Goal: Obtain resource: Download file/media

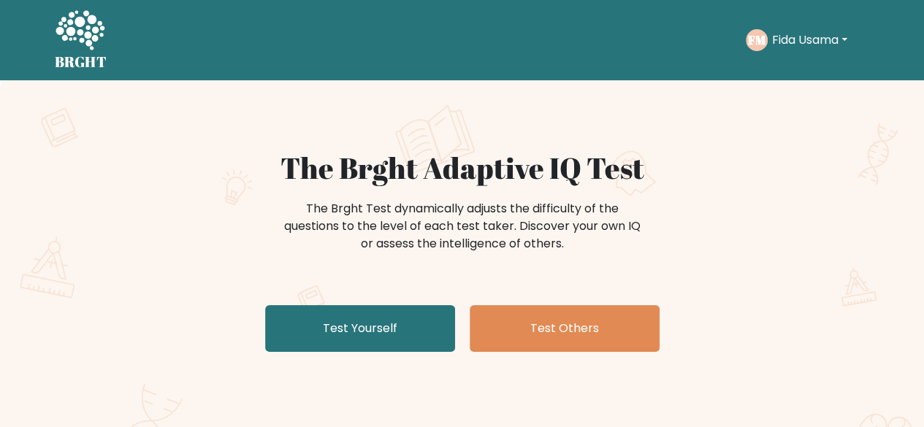
click at [821, 43] on button "Fida Usama" at bounding box center [810, 40] width 84 height 19
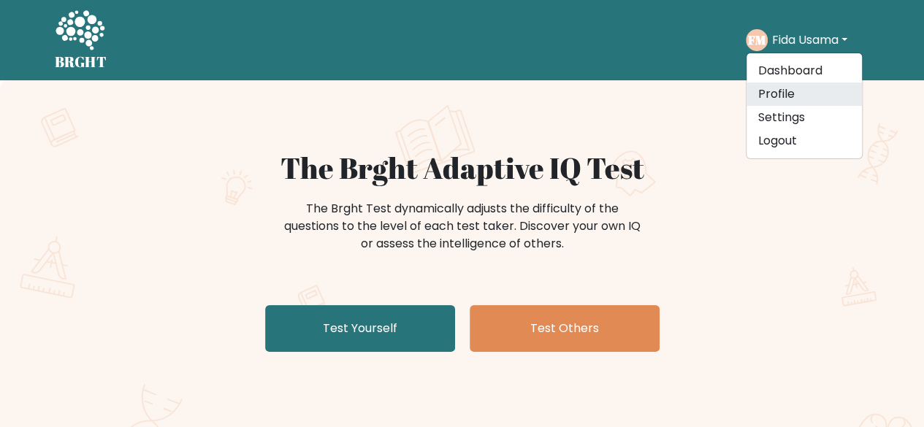
click at [793, 97] on link "Profile" at bounding box center [804, 94] width 115 height 23
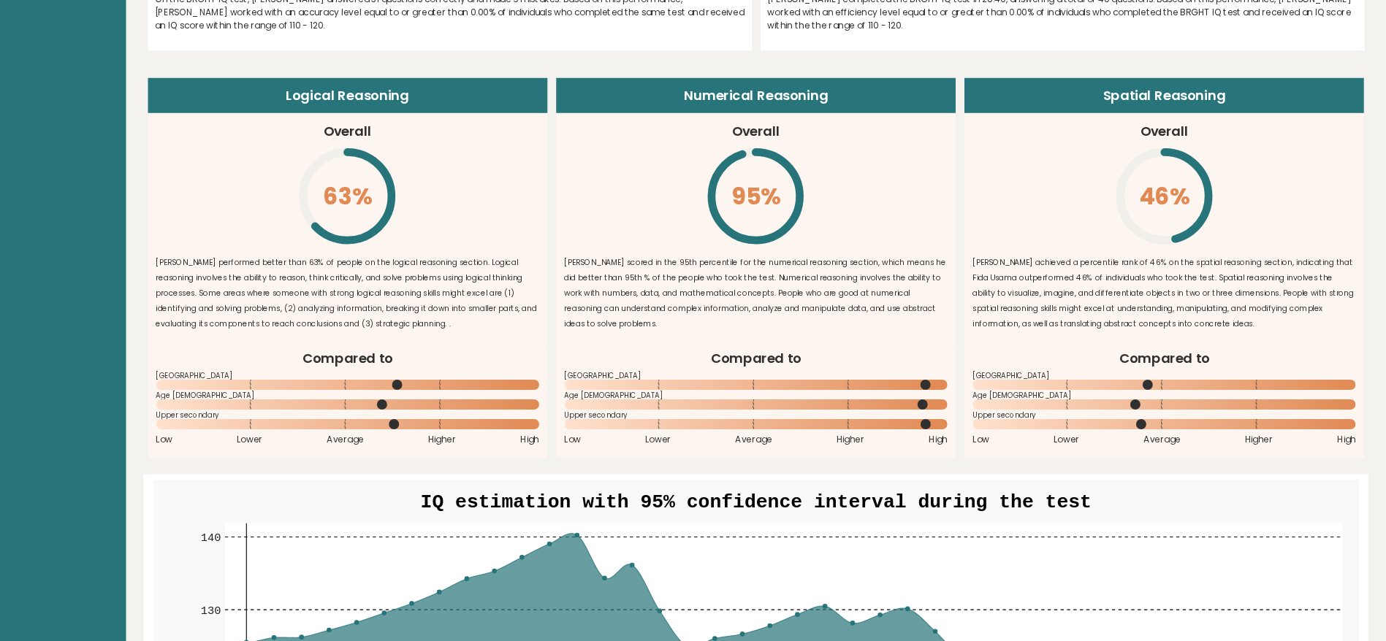
scroll to position [1092, 0]
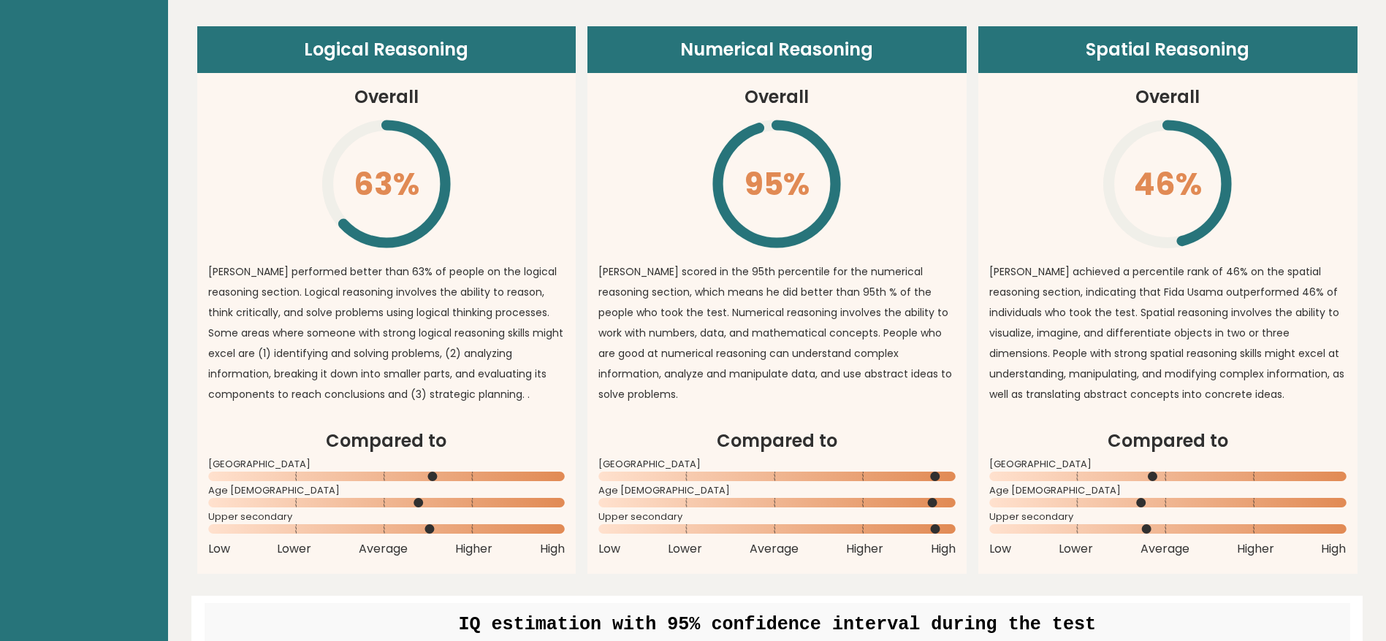
drag, startPoint x: 919, startPoint y: 1, endPoint x: 971, endPoint y: 139, distance: 147.5
click at [924, 139] on div "Logical Reasoning Overall 63% \ Fida Usama performed better than 63% of people …" at bounding box center [777, 300] width 1160 height 548
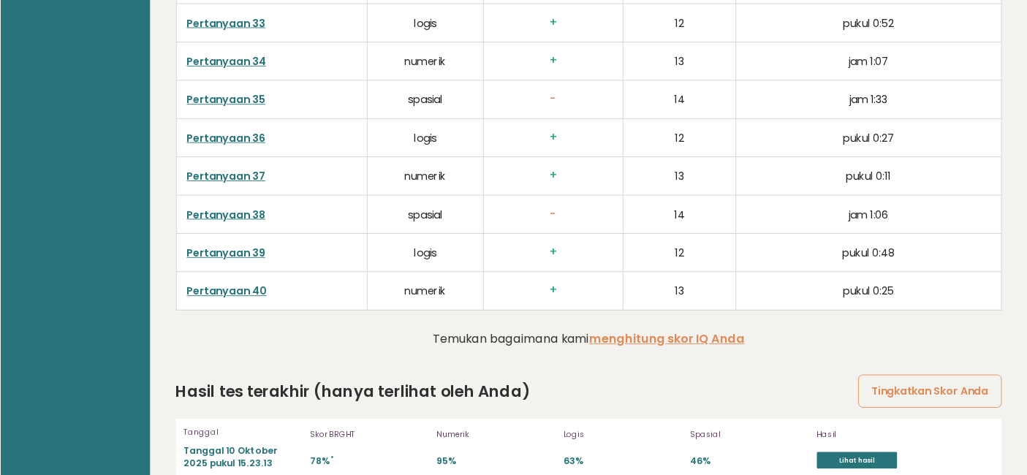
scroll to position [3811, 0]
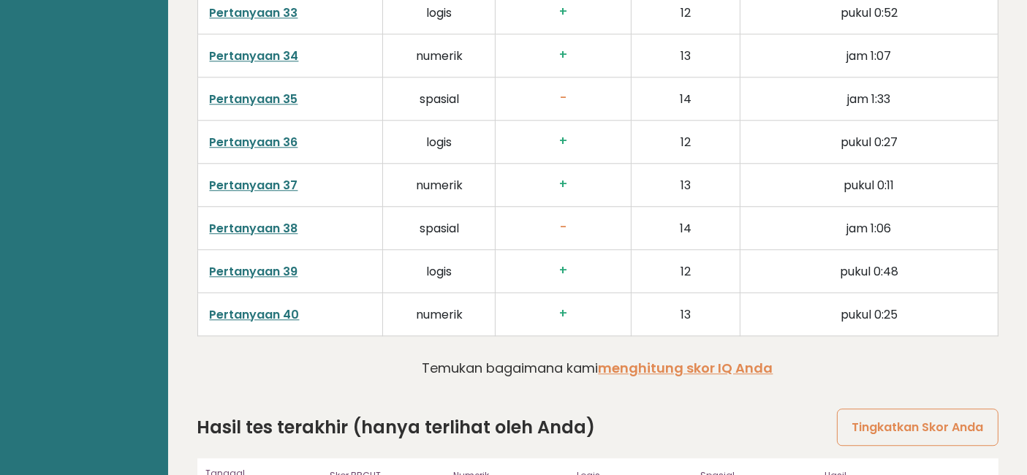
drag, startPoint x: 1339, startPoint y: 1, endPoint x: 643, endPoint y: 371, distance: 788.0
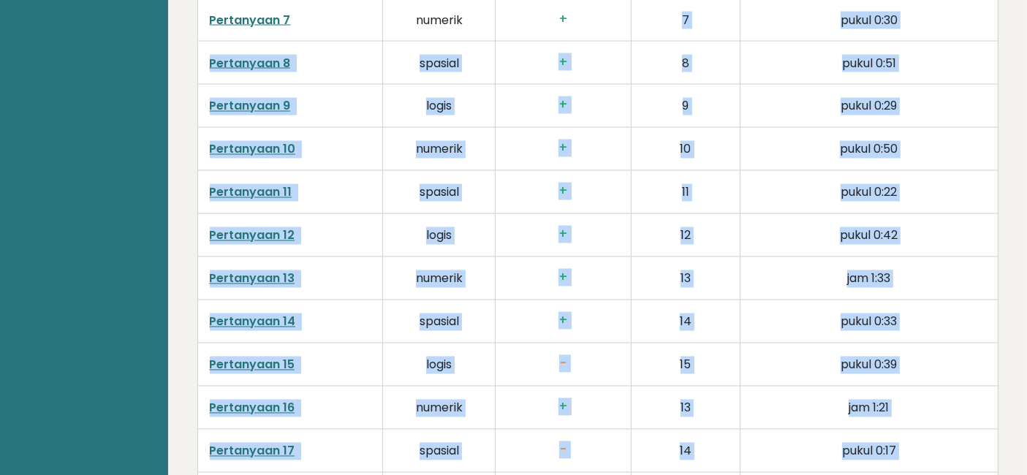
scroll to position [2432, 0]
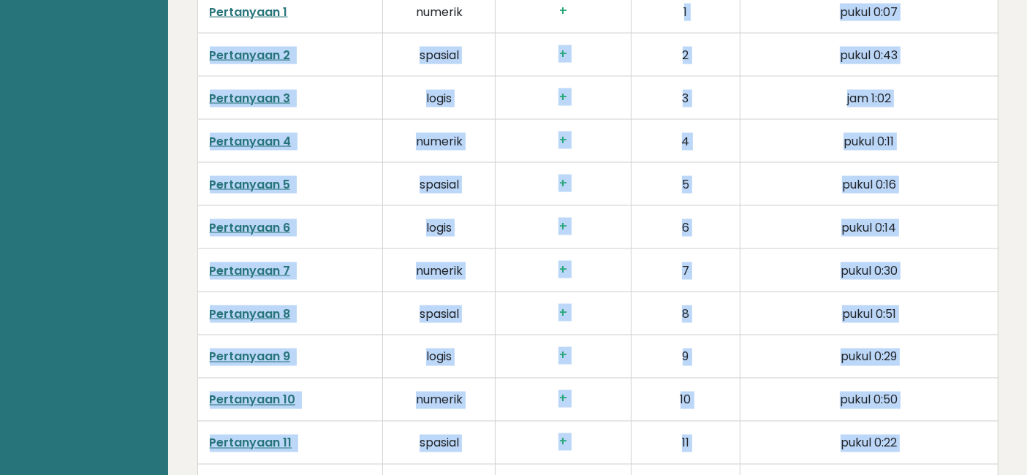
drag, startPoint x: 629, startPoint y: 30, endPoint x: 598, endPoint y: -52, distance: 87.4
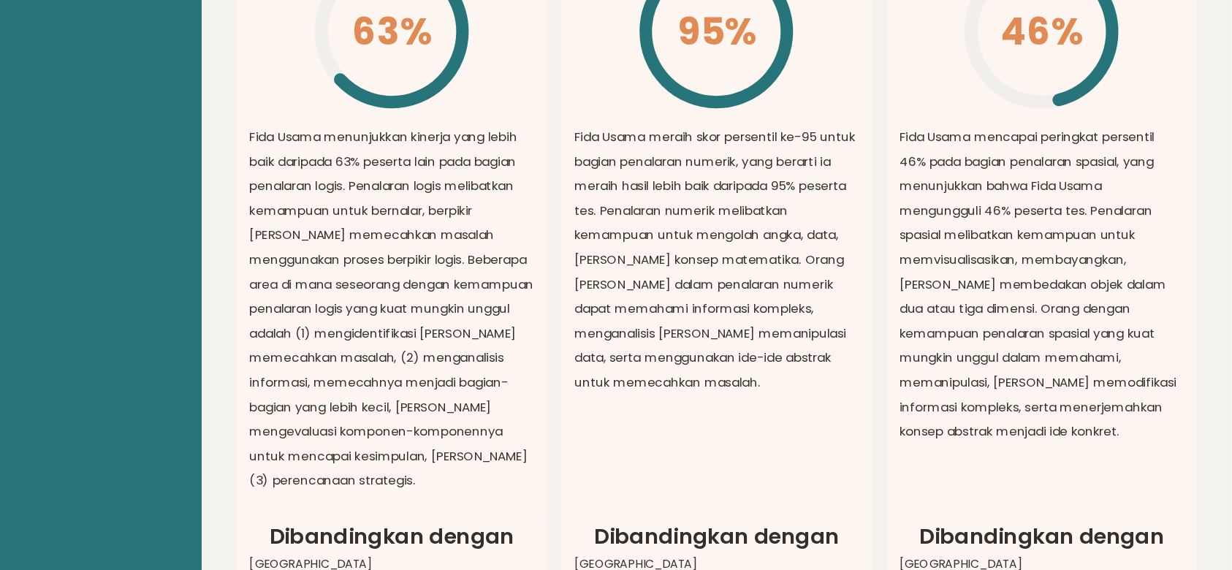
scroll to position [1217, 0]
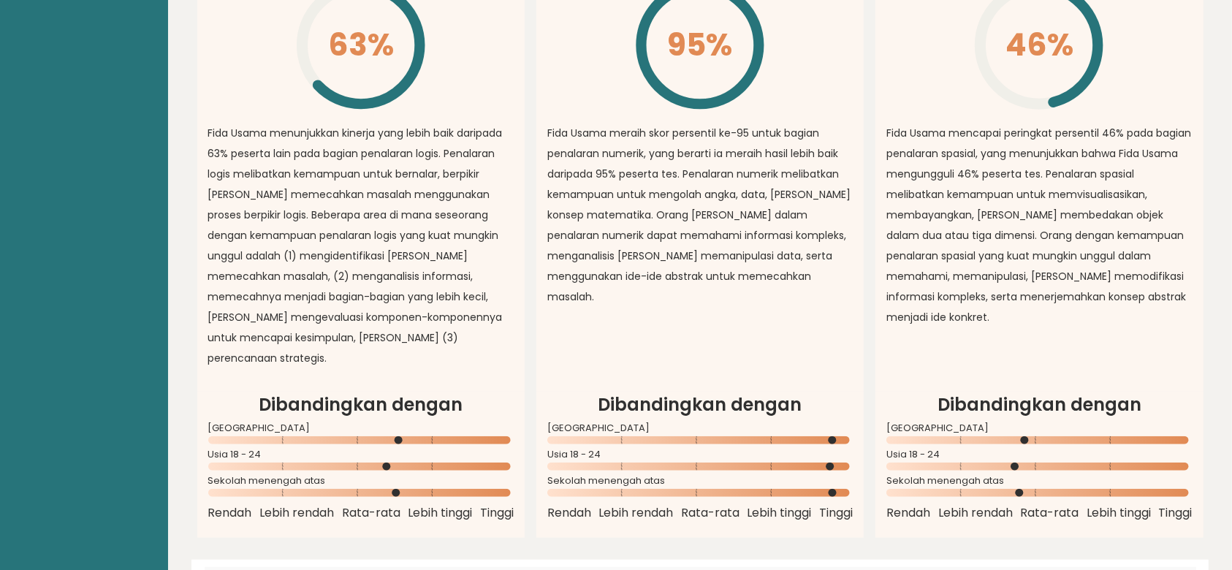
drag, startPoint x: 1005, startPoint y: 5, endPoint x: 186, endPoint y: 307, distance: 872.8
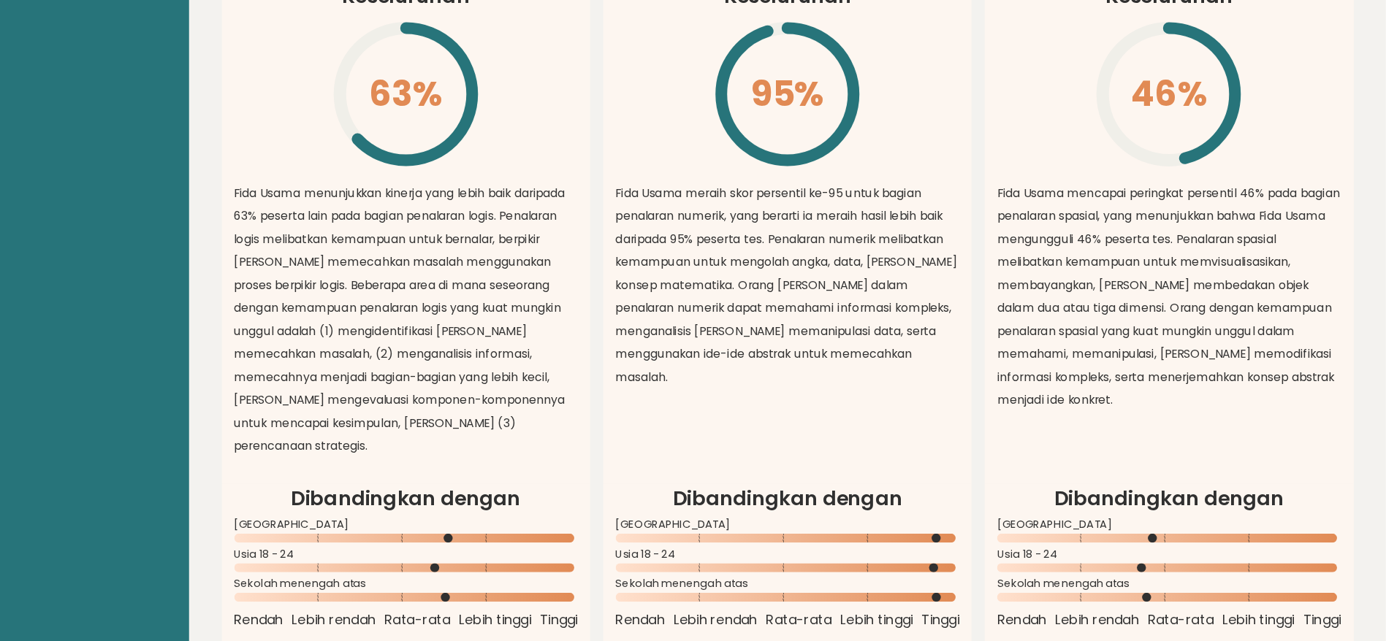
scroll to position [1178, 0]
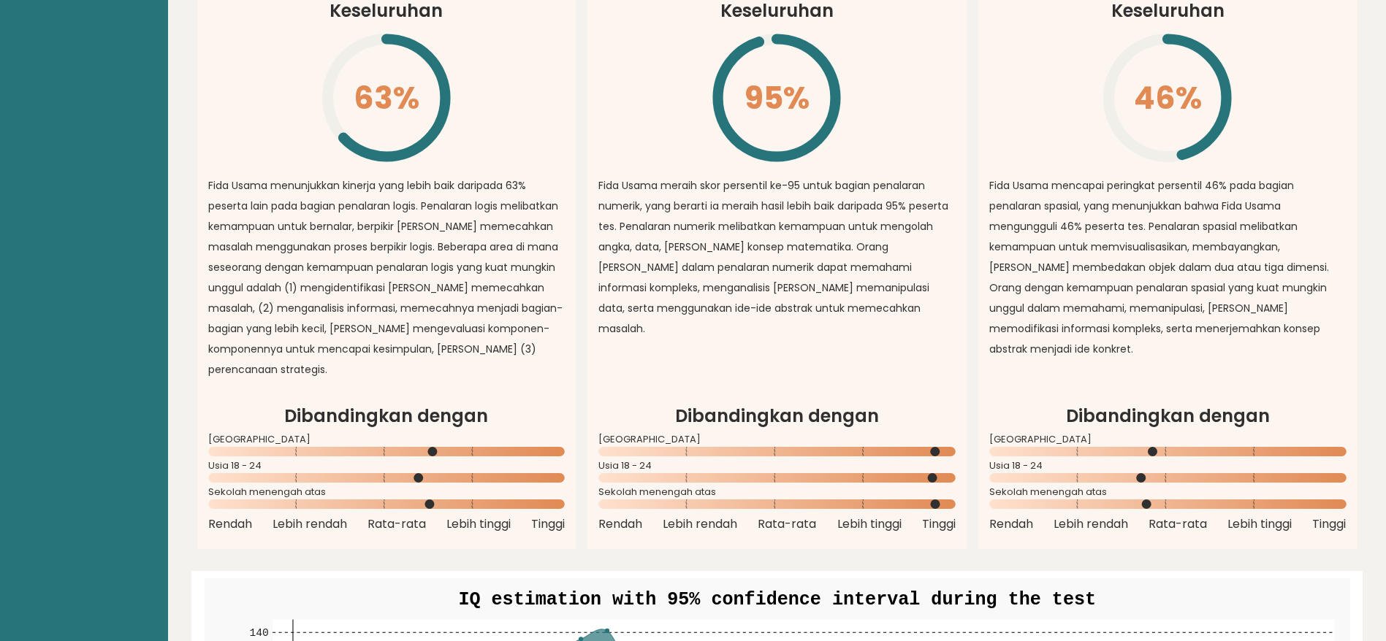
drag, startPoint x: 1210, startPoint y: 0, endPoint x: 952, endPoint y: 374, distance: 454.4
click at [924, 374] on article "Penalaran Numerik Keseluruhan 95% \ Fida Usama meraih skor persentil ke-95 untu…" at bounding box center [776, 171] width 379 height 463
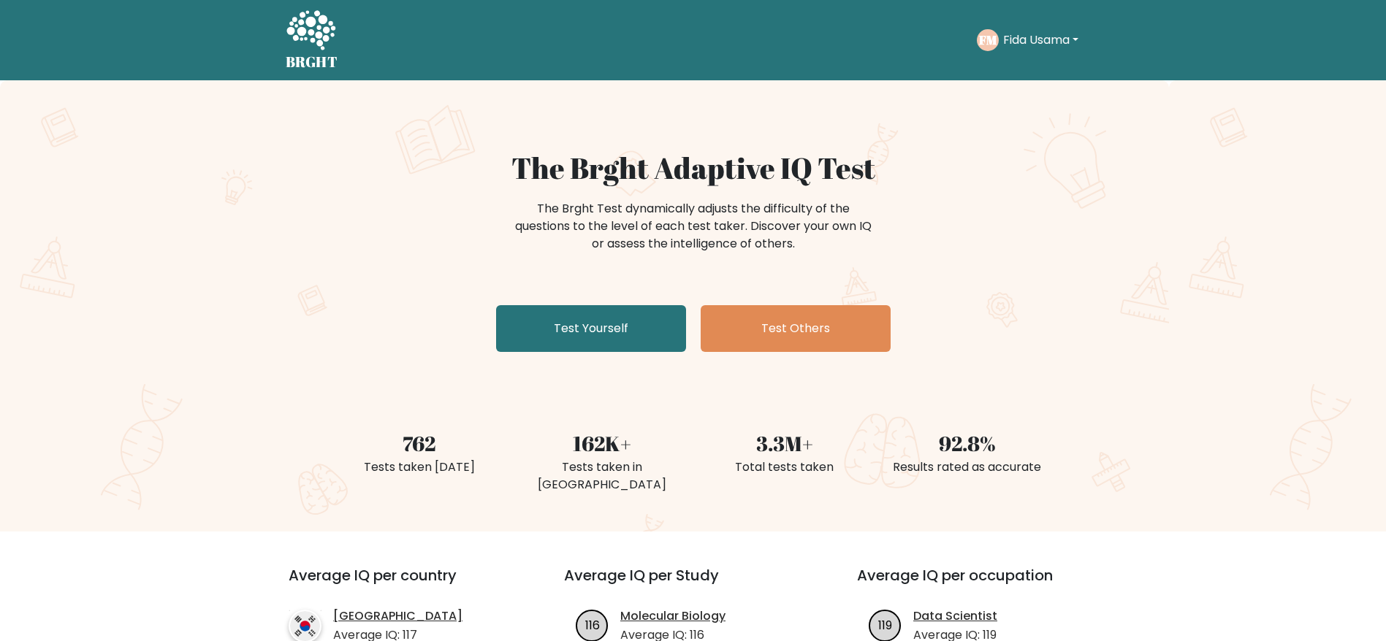
click at [1082, 39] on button "Fida Usama" at bounding box center [1041, 40] width 84 height 19
click at [1052, 91] on link "Profile" at bounding box center [1035, 94] width 115 height 23
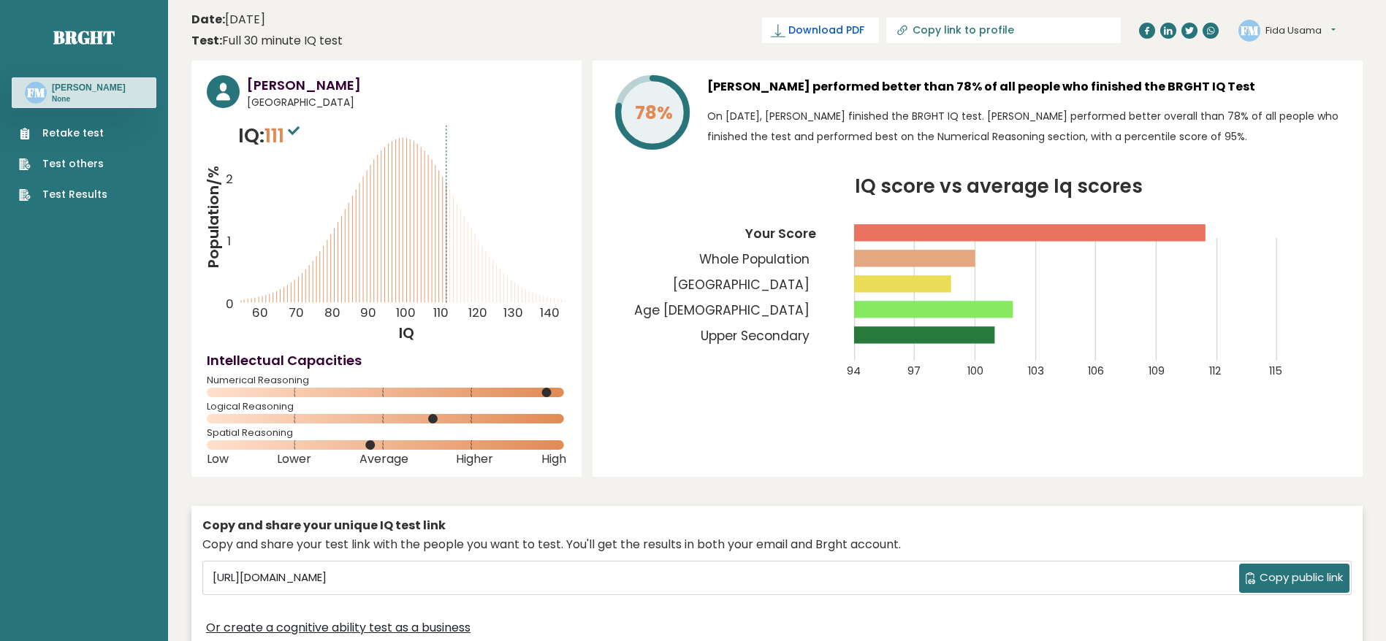
click at [864, 24] on span "Download PDF" at bounding box center [826, 30] width 76 height 15
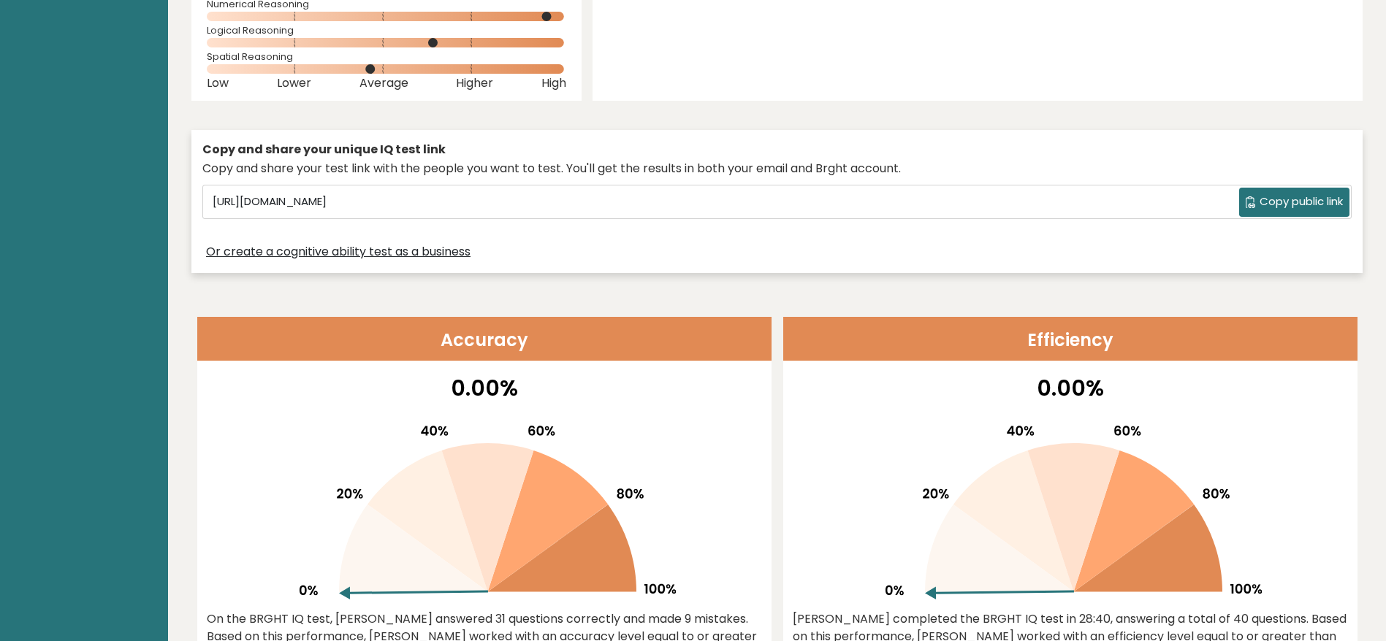
scroll to position [173, 0]
